Goal: Transaction & Acquisition: Purchase product/service

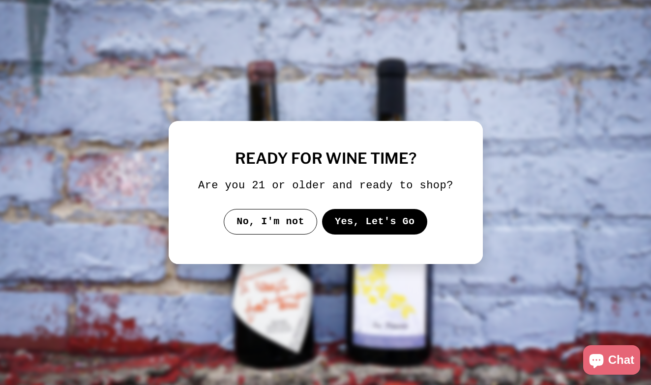
click at [361, 235] on button "Yes, Let's Go" at bounding box center [375, 222] width 106 height 26
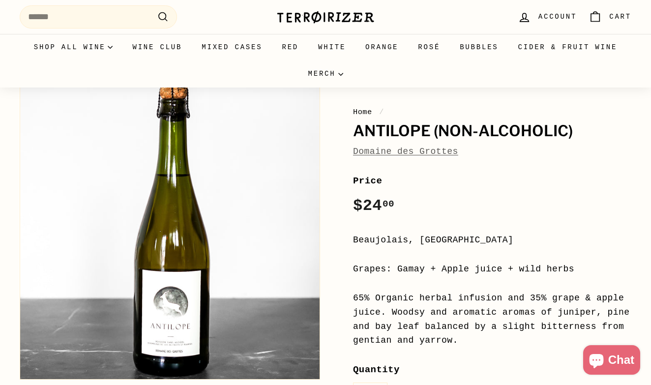
scroll to position [58, 0]
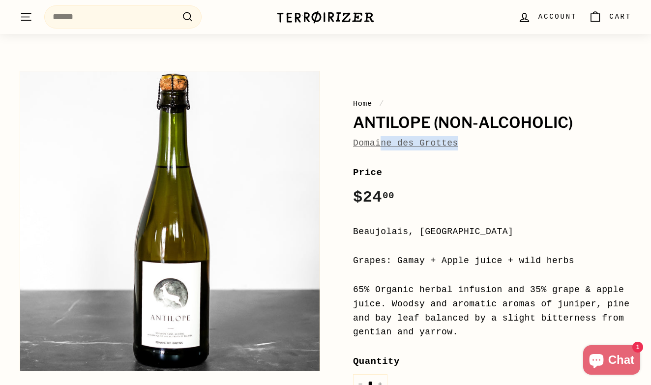
drag, startPoint x: 470, startPoint y: 147, endPoint x: 383, endPoint y: 145, distance: 87.1
click at [383, 145] on div "Domaine des Grottes" at bounding box center [492, 143] width 278 height 14
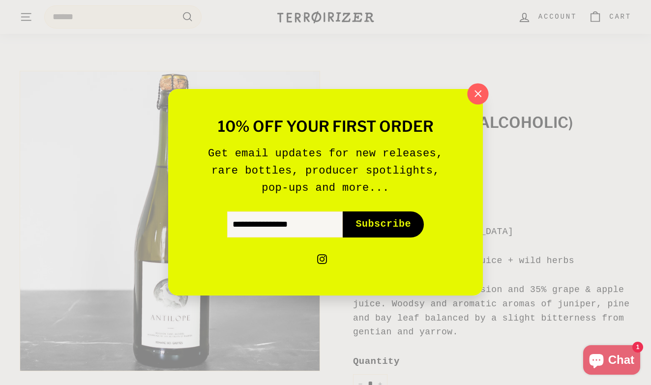
click at [481, 91] on icon "button" at bounding box center [478, 94] width 15 height 15
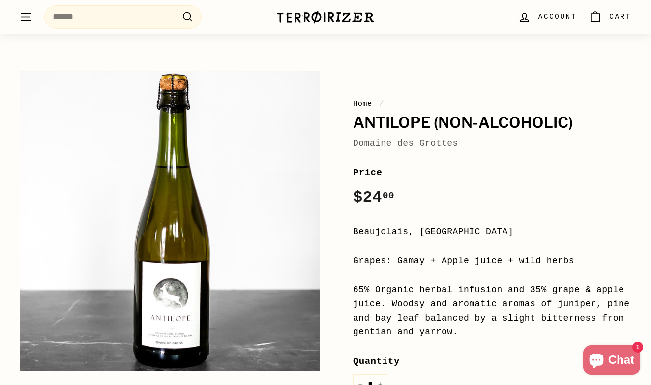
click at [402, 144] on link "Domaine des Grottes" at bounding box center [405, 143] width 105 height 10
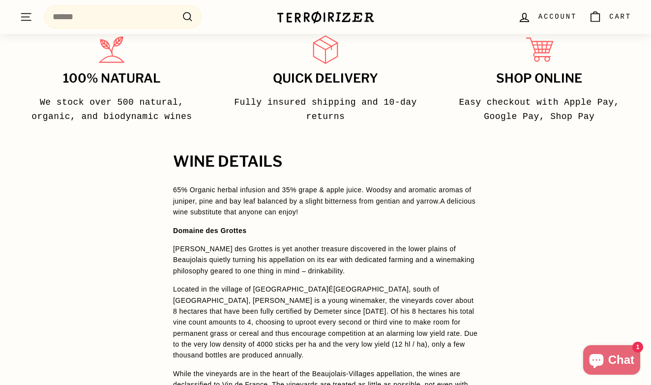
scroll to position [681, 0]
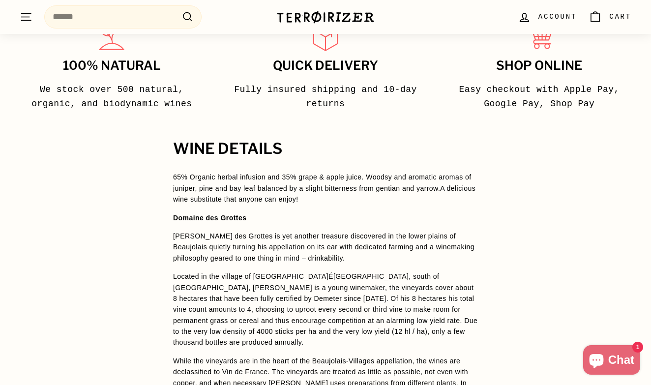
click at [516, 0] on div ". . . Site navigation Search .cls-1{fill:none;stroke:#000;stroke-miterlimit:10;…" at bounding box center [325, 17] width 651 height 34
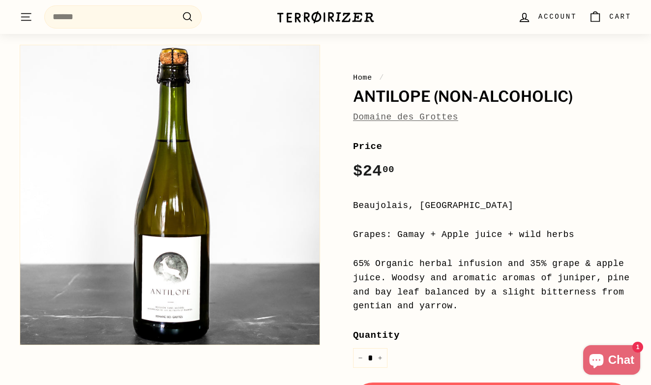
scroll to position [23, 0]
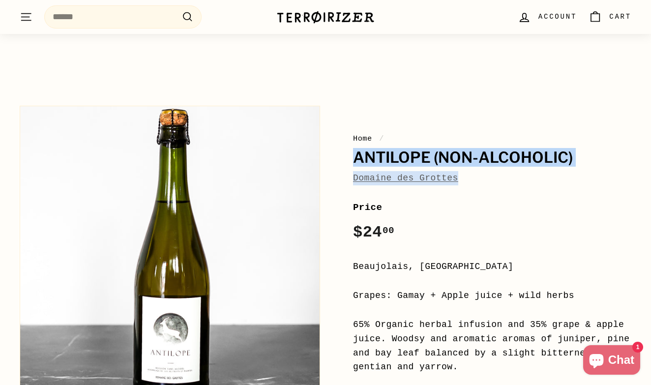
drag, startPoint x: 483, startPoint y: 181, endPoint x: 354, endPoint y: 160, distance: 130.0
click at [354, 160] on div "Home / Antilope (Non-Alcoholic) Domaine des Grottes" at bounding box center [492, 159] width 278 height 53
copy div "Antilope (Non-Alcoholic) Domaine des Grottes"
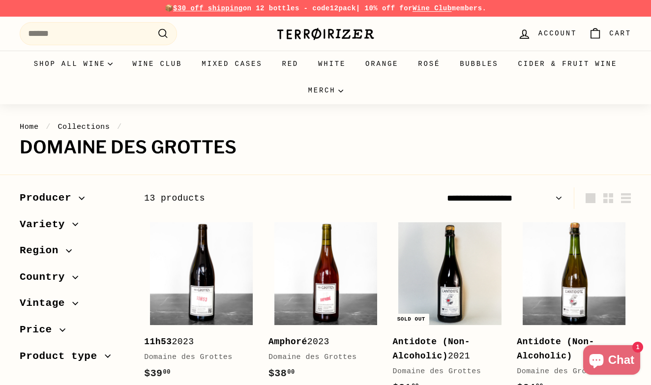
drag, startPoint x: 249, startPoint y: 140, endPoint x: 25, endPoint y: 149, distance: 224.0
click at [26, 148] on h1 "Domaine des Grottes" at bounding box center [326, 148] width 612 height 20
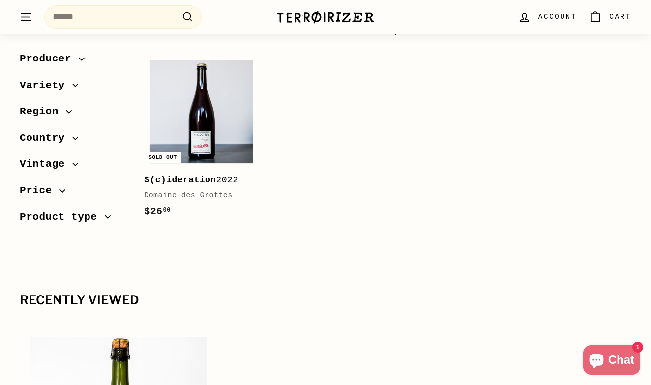
scroll to position [999, 0]
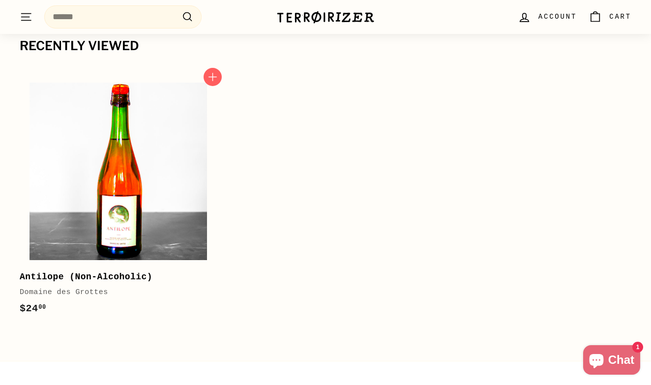
click at [205, 171] on img at bounding box center [119, 172] width 178 height 178
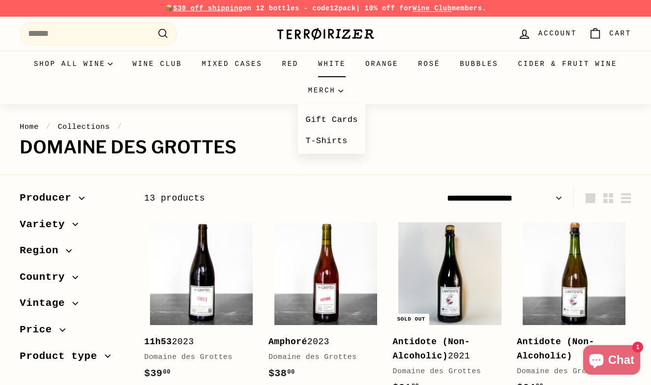
scroll to position [0, 0]
click at [329, 40] on img at bounding box center [325, 34] width 98 height 14
click at [523, 62] on link "Cider & Fruit Wine" at bounding box center [568, 64] width 119 height 27
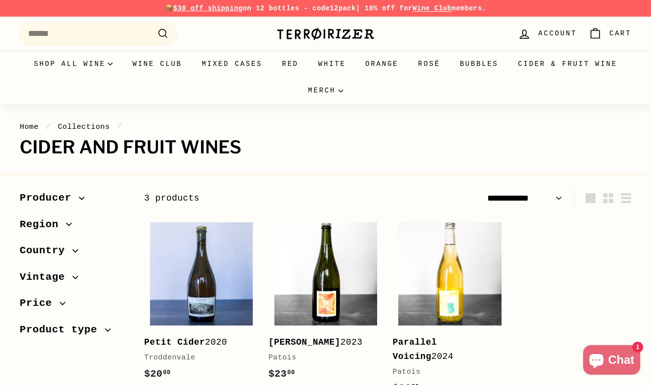
select select "**********"
click at [333, 2] on div "Pause slideshow Play slideshow 📦 $30 off shipping on 12 bottles - code 12pack |…" at bounding box center [326, 8] width 612 height 17
click at [334, 0] on div "Pause slideshow Play slideshow 📦 $30 off shipping on 12 bottles - code 12pack |…" at bounding box center [326, 8] width 612 height 17
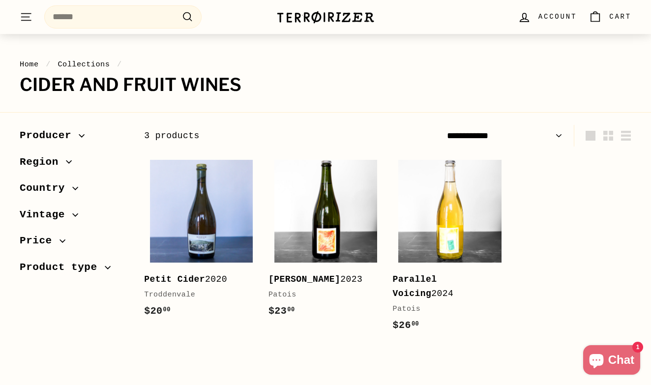
scroll to position [76, 0]
